Goal: Navigation & Orientation: Find specific page/section

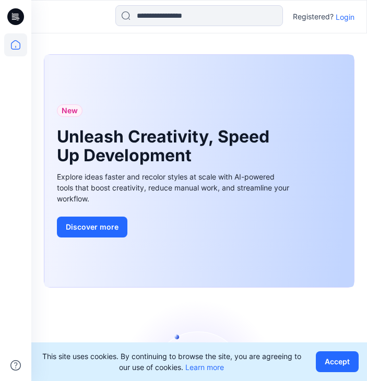
click at [334, 17] on div "Registered? Login" at bounding box center [324, 16] width 62 height 13
click at [348, 17] on p "Login" at bounding box center [344, 16] width 19 height 11
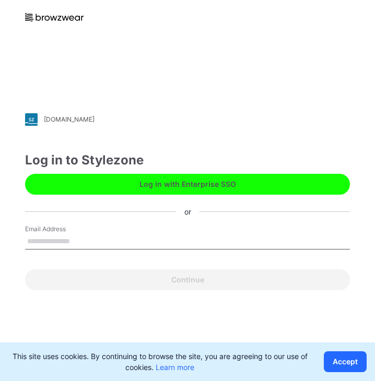
click at [141, 234] on input "Email Address" at bounding box center [187, 242] width 324 height 16
type input "**********"
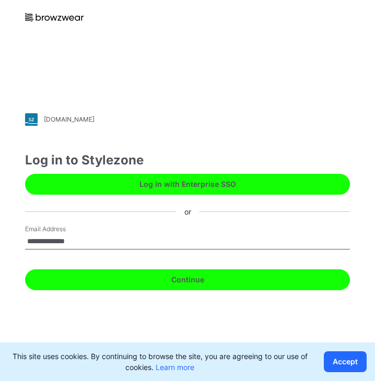
click at [139, 277] on button "Continue" at bounding box center [187, 279] width 324 height 21
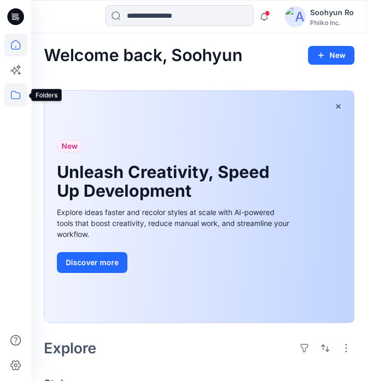
click at [18, 101] on icon at bounding box center [15, 94] width 23 height 23
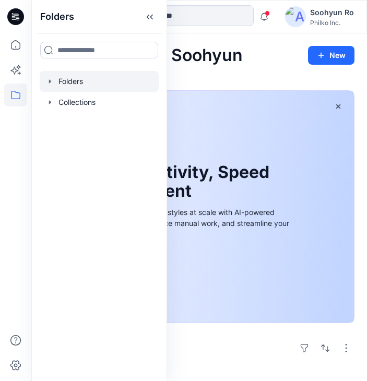
click at [73, 81] on div at bounding box center [99, 81] width 119 height 21
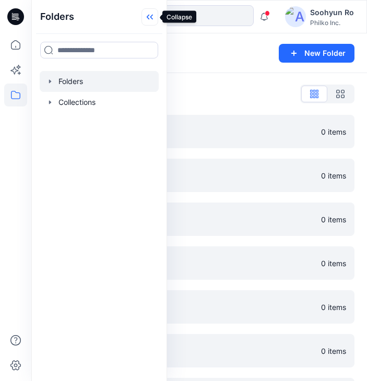
click at [150, 15] on icon at bounding box center [149, 16] width 17 height 17
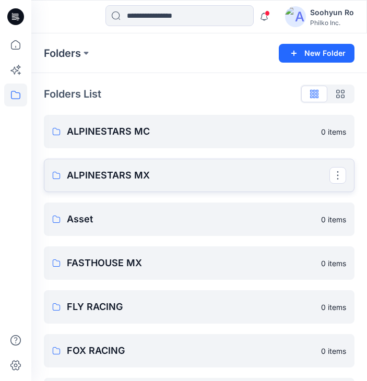
click at [120, 167] on link "ALPINESTARS MX" at bounding box center [199, 175] width 310 height 33
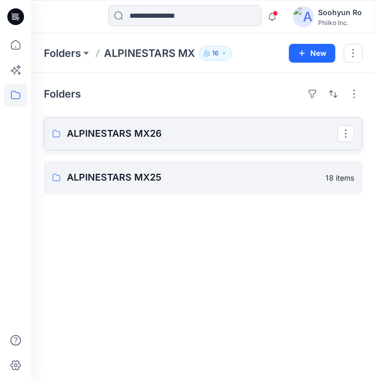
click at [131, 145] on link "ALPINESTARS MX26" at bounding box center [203, 133] width 318 height 33
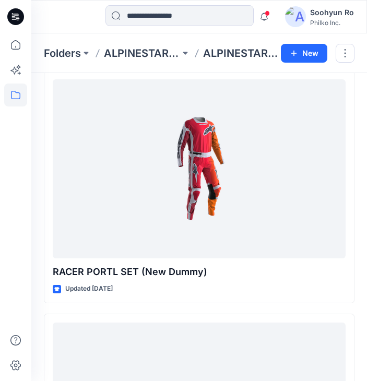
scroll to position [520, 0]
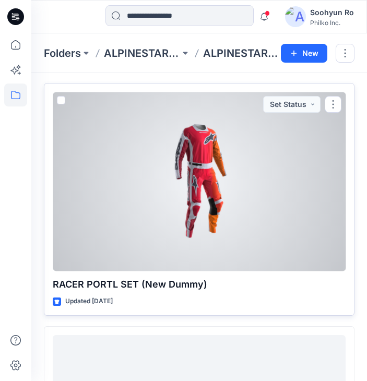
click at [166, 164] on div at bounding box center [199, 181] width 293 height 179
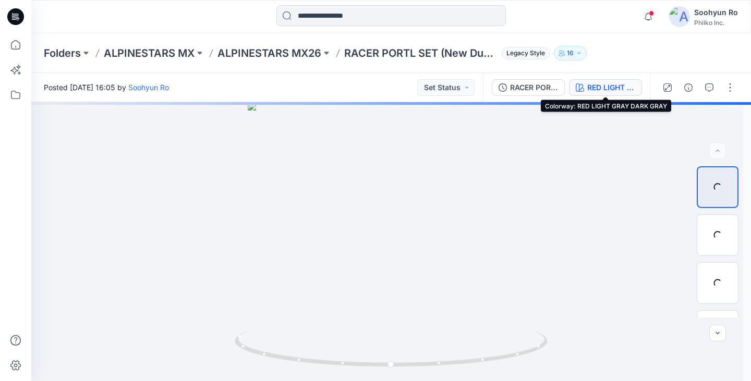
click at [366, 92] on div "RED LIGHT GRAY DARK GRAY" at bounding box center [611, 87] width 48 height 11
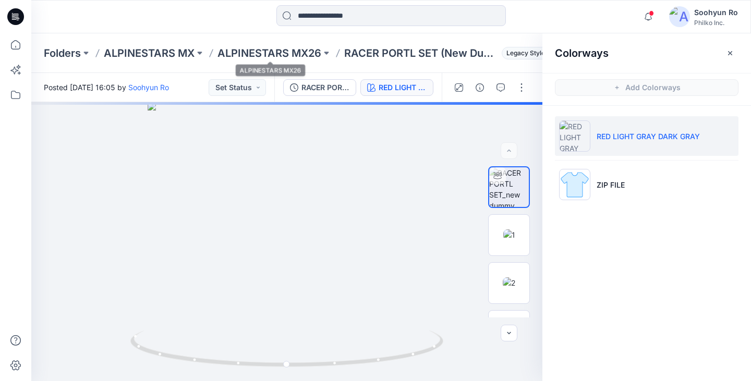
click at [280, 40] on div "Folders ALPINESTARS MX ALPINESTARS MX26 RACER PORTL SET (New Dummy) Legacy Styl…" at bounding box center [391, 53] width 720 height 40
click at [279, 53] on p "ALPINESTARS MX26" at bounding box center [270, 53] width 104 height 15
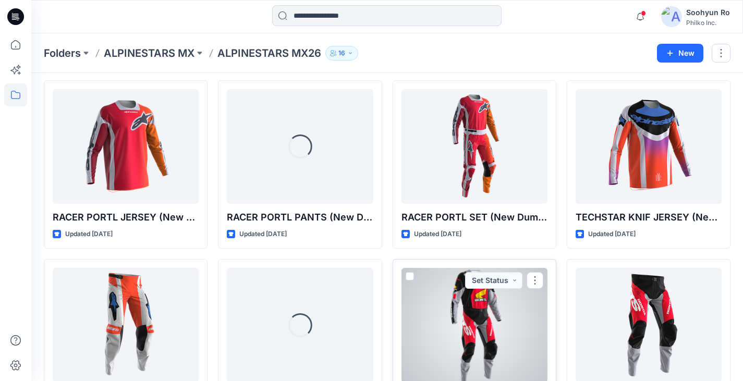
scroll to position [35, 0]
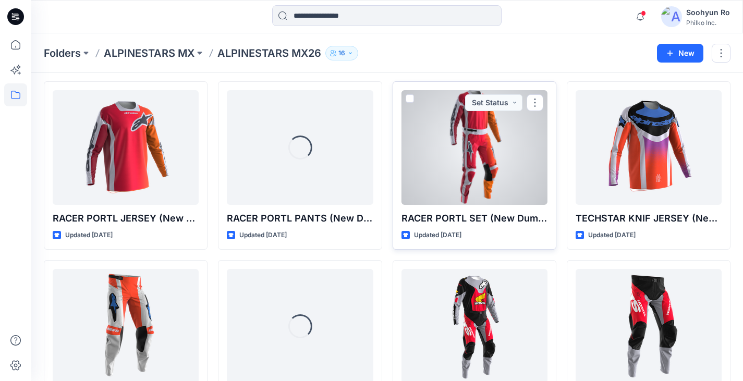
click at [366, 178] on div at bounding box center [475, 147] width 146 height 115
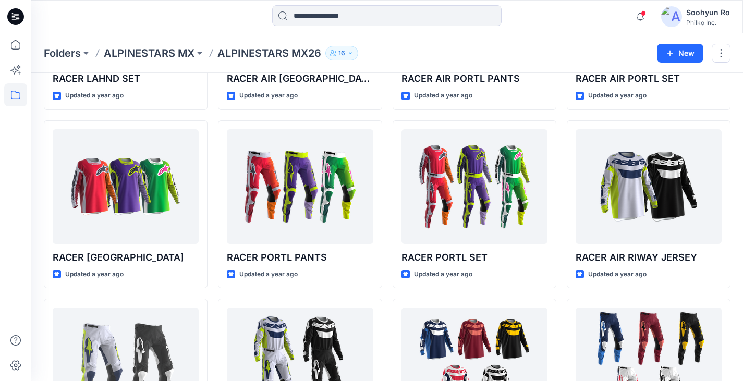
scroll to position [1249, 0]
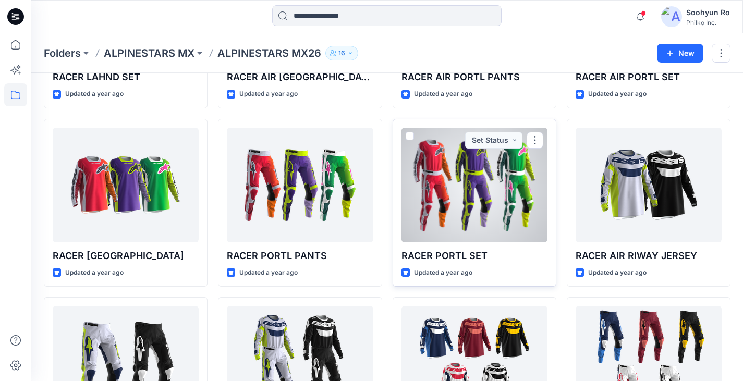
click at [366, 222] on div at bounding box center [475, 185] width 146 height 115
